Goal: Transaction & Acquisition: Book appointment/travel/reservation

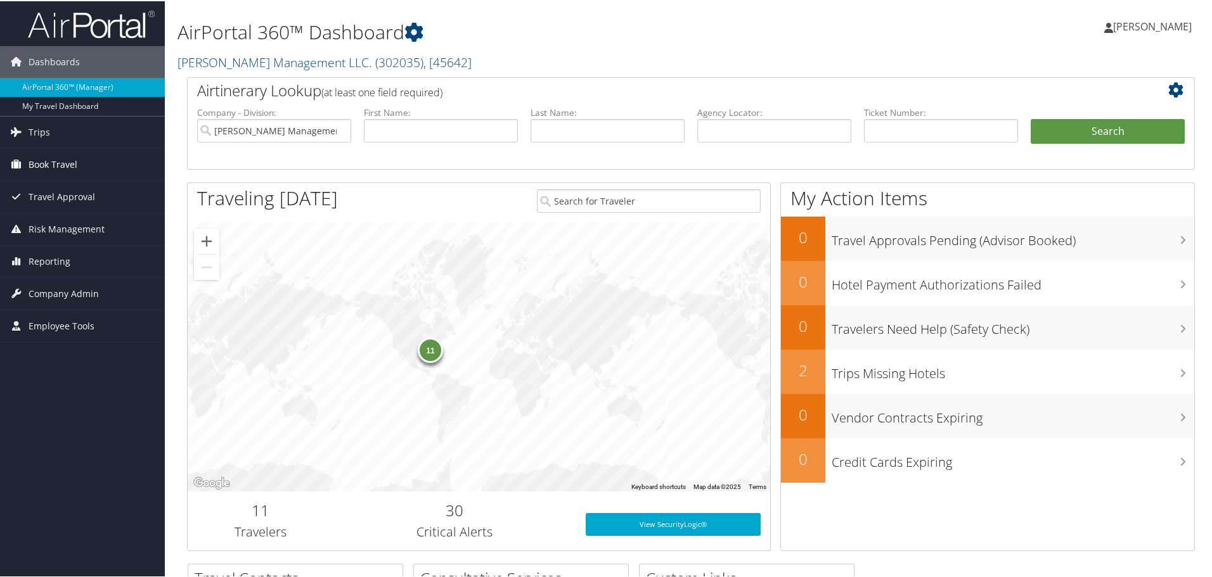
click at [39, 160] on span "Book Travel" at bounding box center [53, 164] width 49 height 32
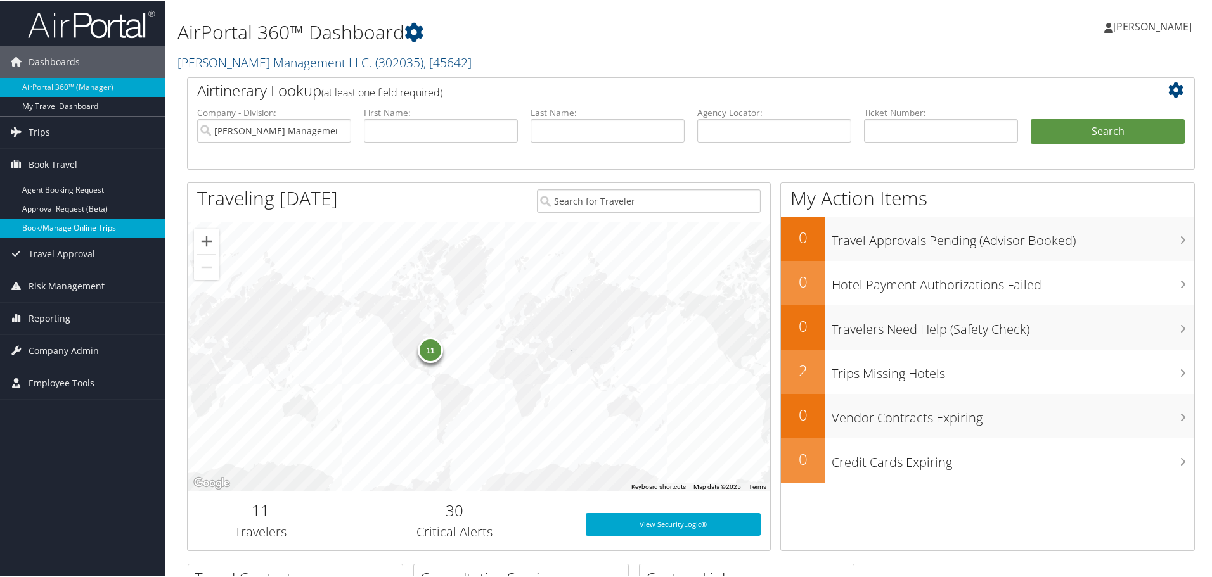
click at [58, 225] on link "Book/Manage Online Trips" at bounding box center [82, 226] width 165 height 19
click at [68, 227] on link "Book/Manage Online Trips" at bounding box center [82, 226] width 165 height 19
click at [79, 227] on link "Book/Manage Online Trips" at bounding box center [82, 226] width 165 height 19
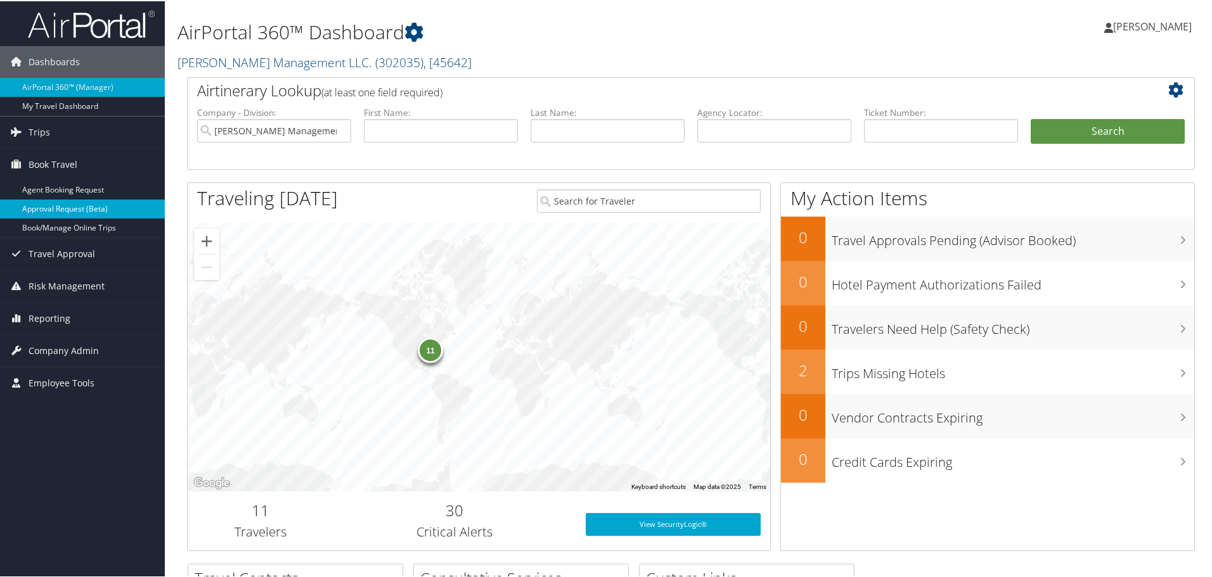
click at [86, 216] on link "Approval Request (Beta)" at bounding box center [82, 207] width 165 height 19
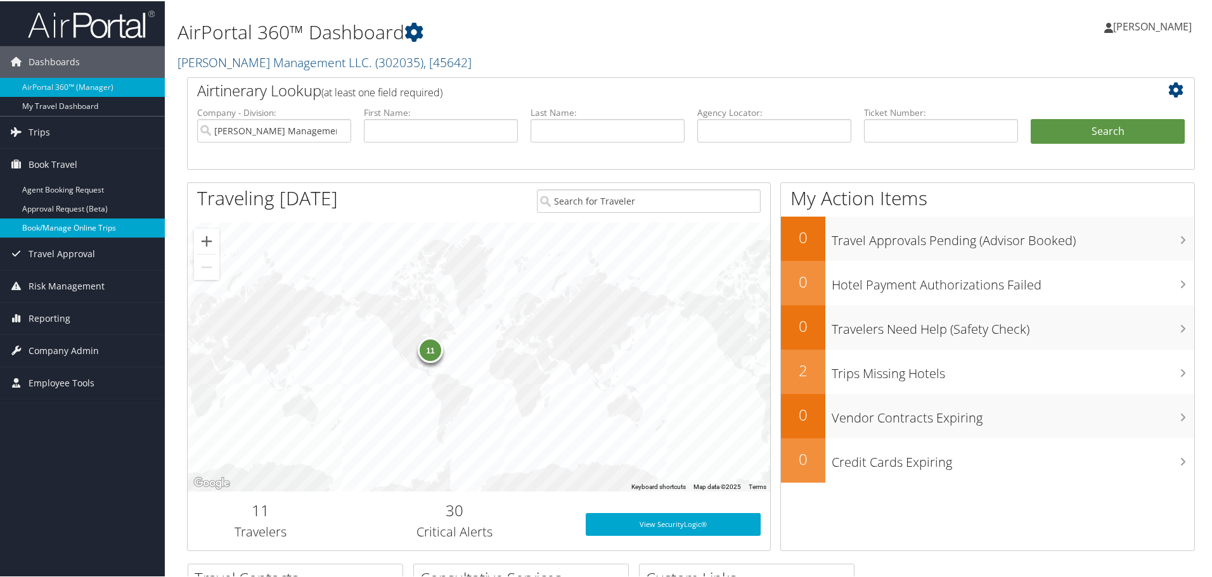
click at [77, 224] on link "Book/Manage Online Trips" at bounding box center [82, 226] width 165 height 19
